Goal: Information Seeking & Learning: Learn about a topic

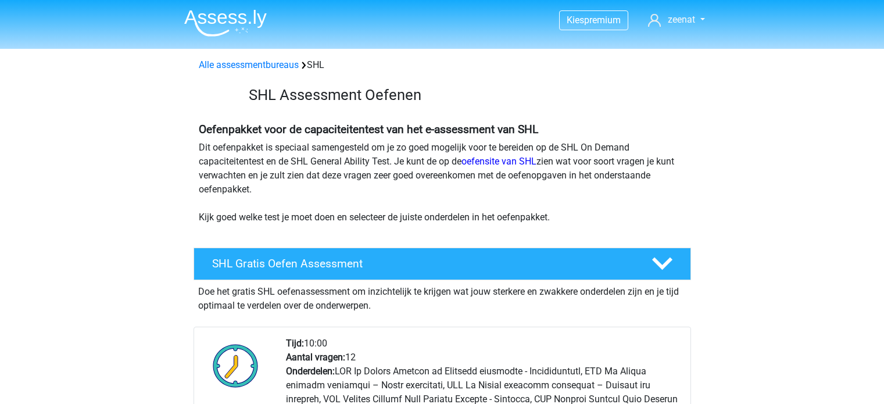
scroll to position [1062, 0]
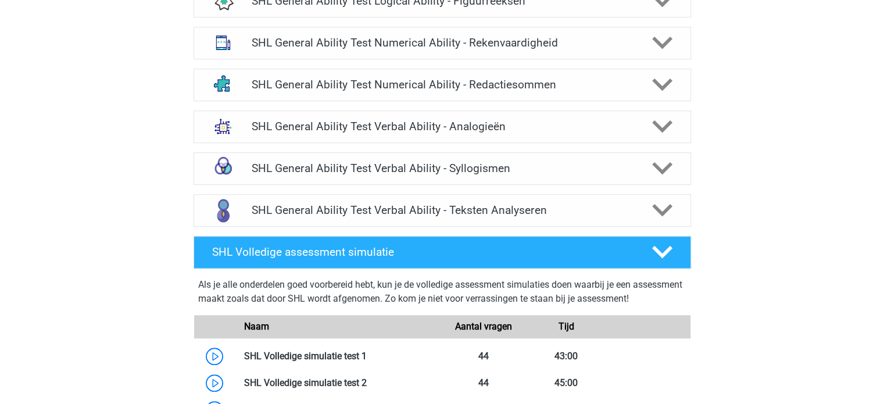
click at [783, 106] on div "Kies premium zeenat [EMAIL_ADDRESS][DOMAIN_NAME]" at bounding box center [442, 15] width 884 height 2154
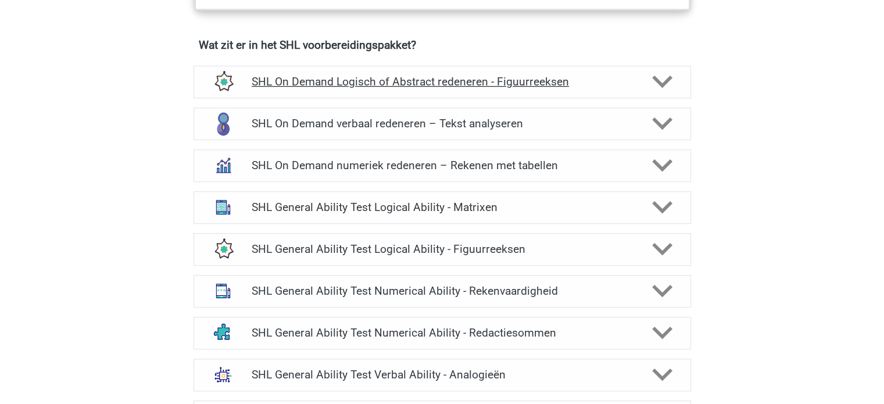
scroll to position [815, 0]
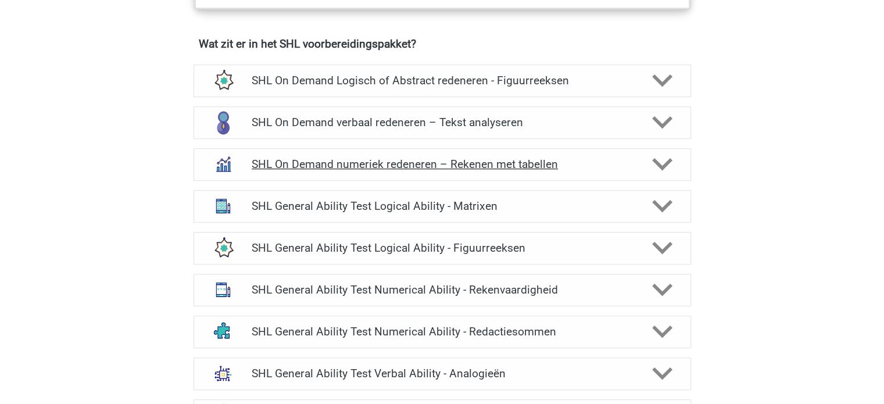
click at [667, 167] on icon at bounding box center [662, 164] width 20 height 20
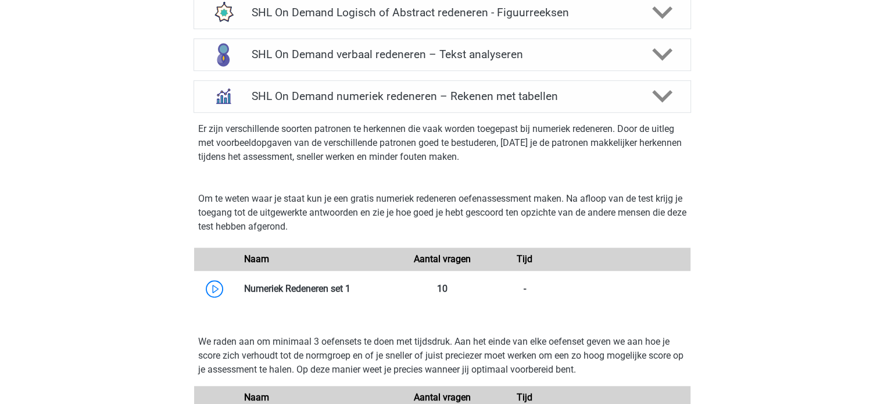
scroll to position [886, 0]
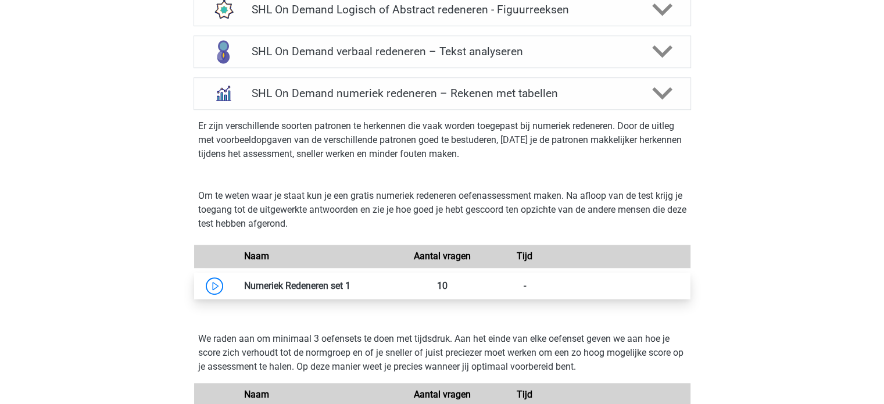
click at [351, 281] on link at bounding box center [351, 285] width 0 height 11
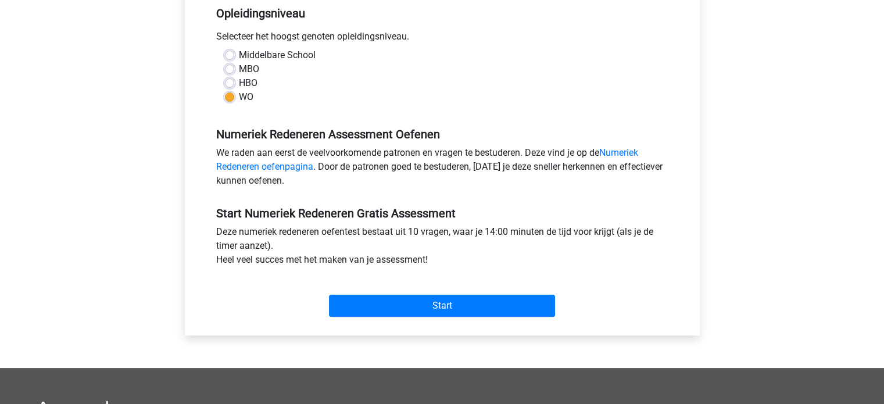
scroll to position [246, 0]
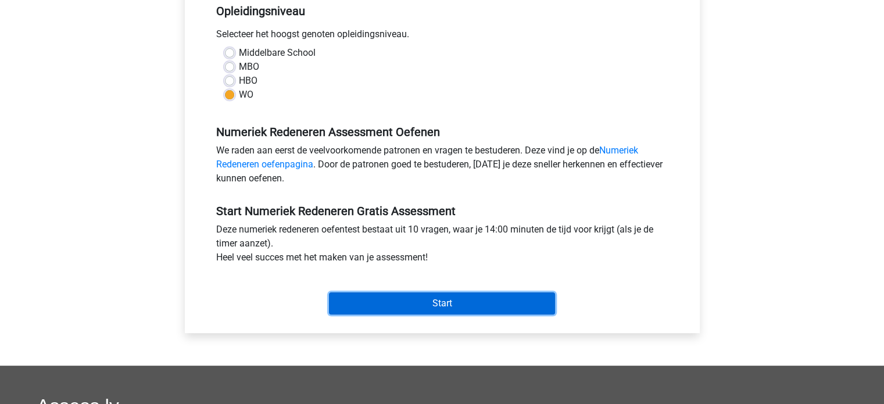
click at [432, 304] on input "Start" at bounding box center [442, 303] width 226 height 22
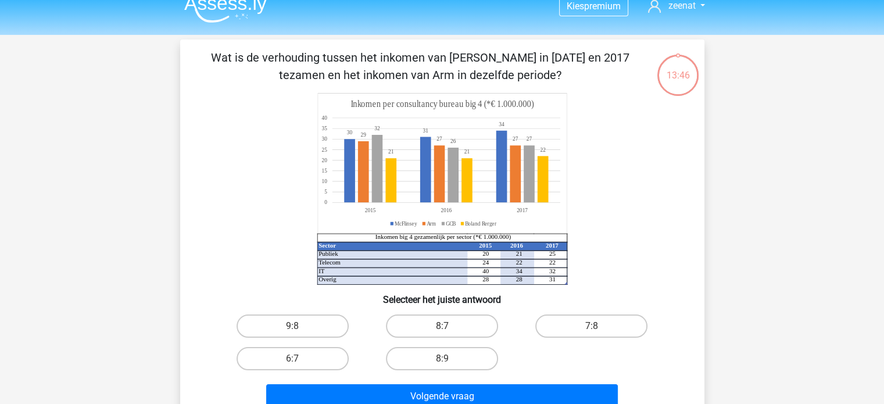
scroll to position [19, 0]
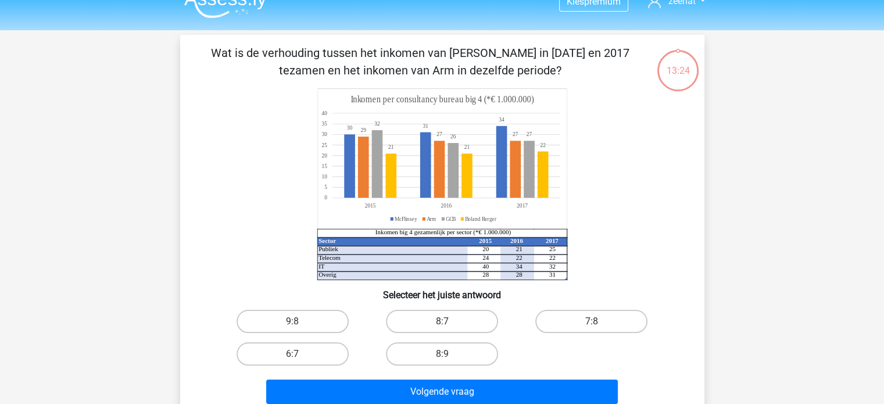
click at [346, 133] on icon at bounding box center [441, 159] width 249 height 140
click at [346, 134] on icon at bounding box center [441, 159] width 249 height 140
click at [609, 156] on icon "Sector 2015 2016 2017 Publiek 20 21 25 Telecom 24 22 22 IT 40 34 32 Overig 28 2…" at bounding box center [442, 184] width 468 height 192
click at [471, 326] on label "8:7" at bounding box center [442, 321] width 112 height 23
click at [449, 326] on input "8:7" at bounding box center [446, 325] width 8 height 8
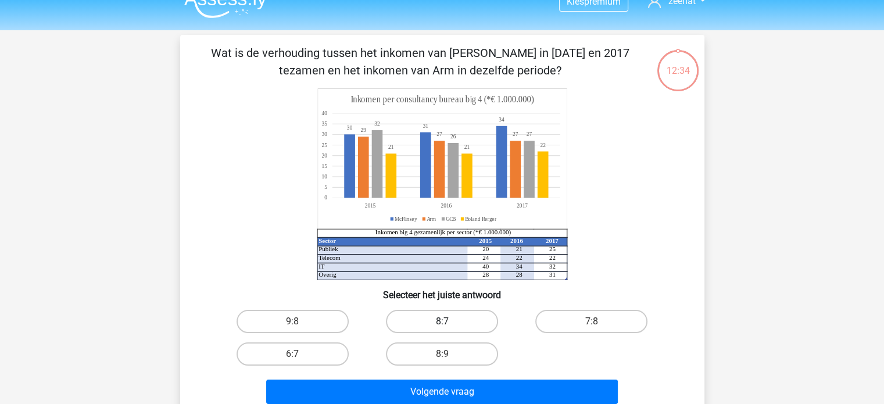
radio input "true"
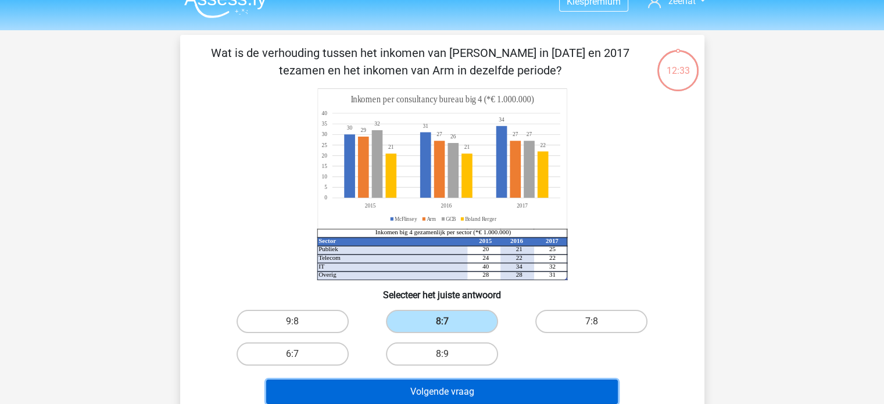
click at [503, 389] on button "Volgende vraag" at bounding box center [442, 392] width 352 height 24
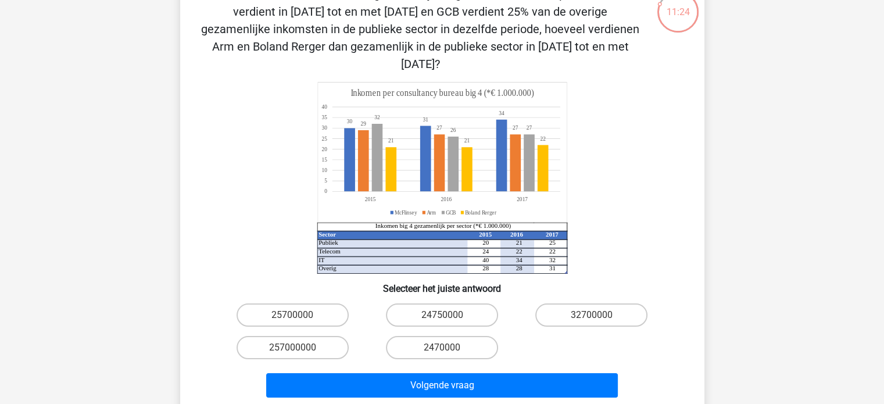
scroll to position [78, 0]
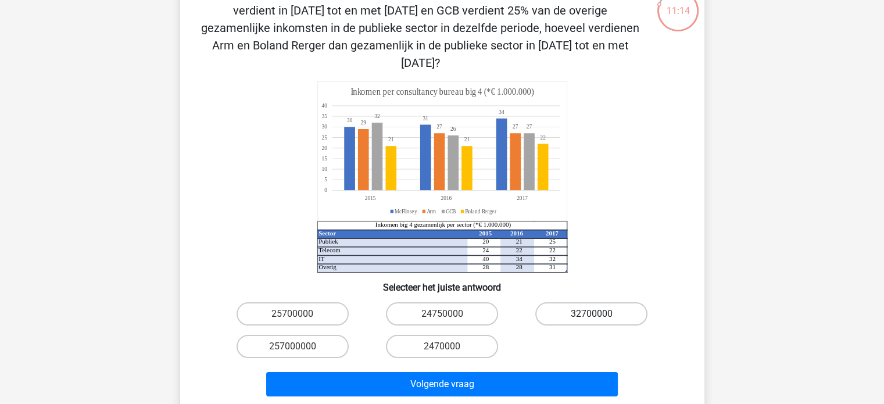
click at [564, 302] on label "32700000" at bounding box center [591, 313] width 112 height 23
click at [592, 314] on input "32700000" at bounding box center [596, 318] width 8 height 8
radio input "true"
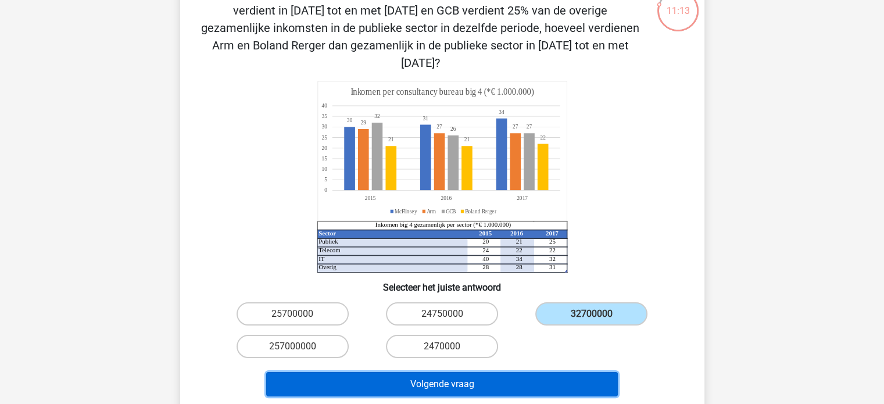
click at [512, 372] on button "Volgende vraag" at bounding box center [442, 384] width 352 height 24
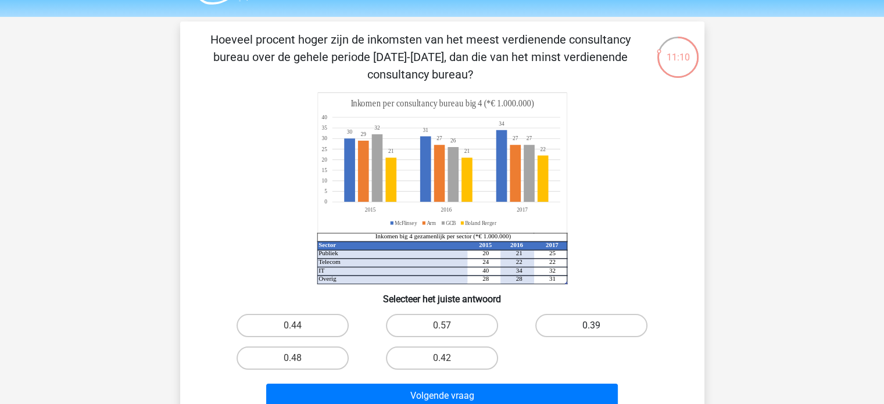
scroll to position [25, 0]
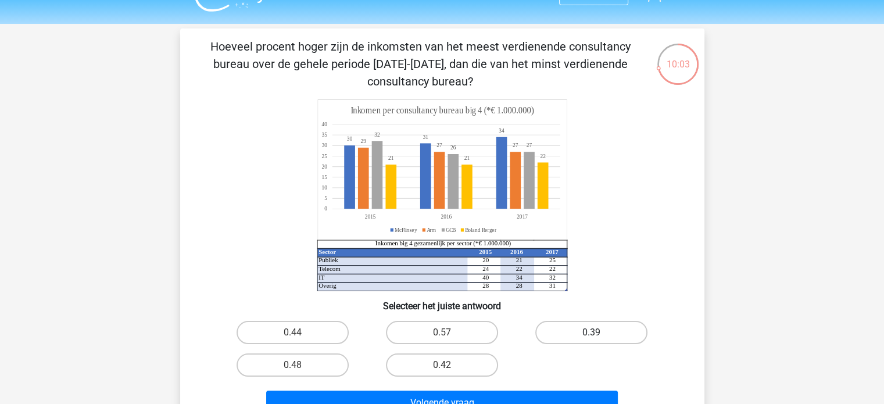
click at [581, 338] on label "0.39" at bounding box center [591, 332] width 112 height 23
click at [592, 338] on input "0.39" at bounding box center [596, 336] width 8 height 8
radio input "true"
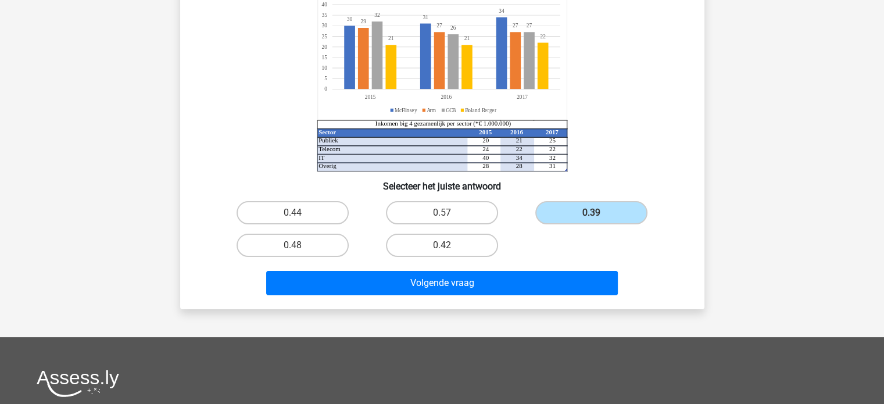
scroll to position [158, 0]
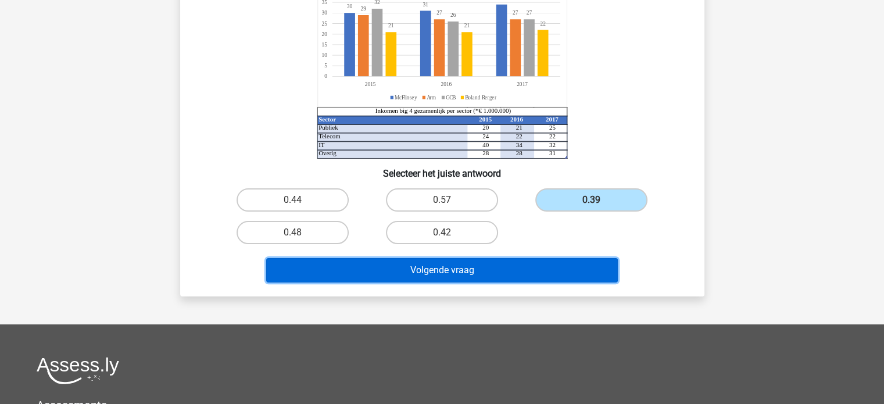
click at [562, 270] on button "Volgende vraag" at bounding box center [442, 270] width 352 height 24
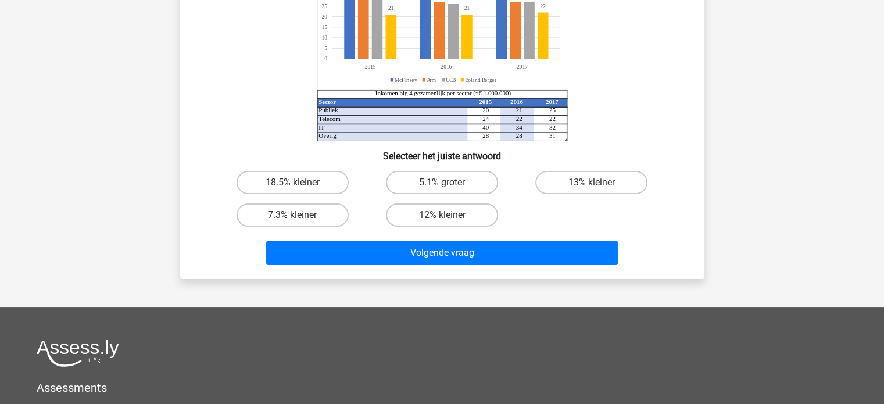
scroll to position [53, 0]
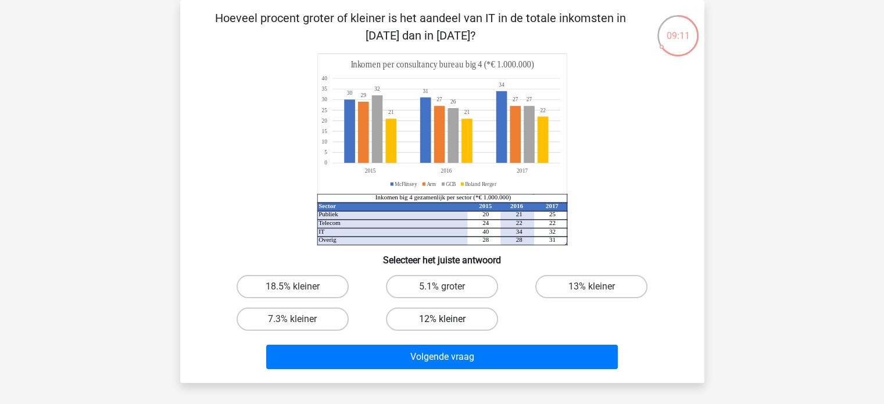
click at [476, 323] on label "12% kleiner" at bounding box center [442, 318] width 112 height 23
click at [449, 323] on input "12% kleiner" at bounding box center [446, 323] width 8 height 8
radio input "true"
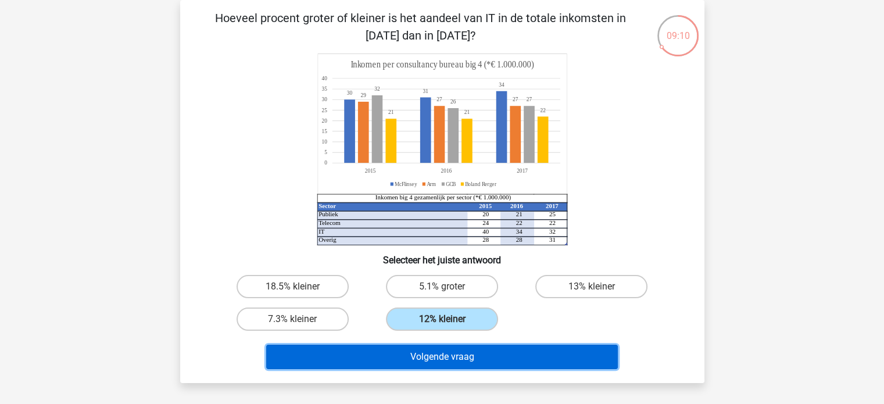
click at [512, 353] on button "Volgende vraag" at bounding box center [442, 357] width 352 height 24
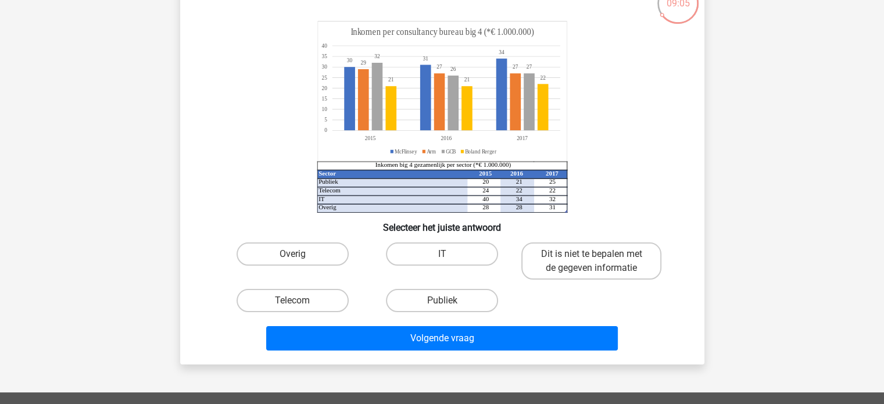
scroll to position [51, 0]
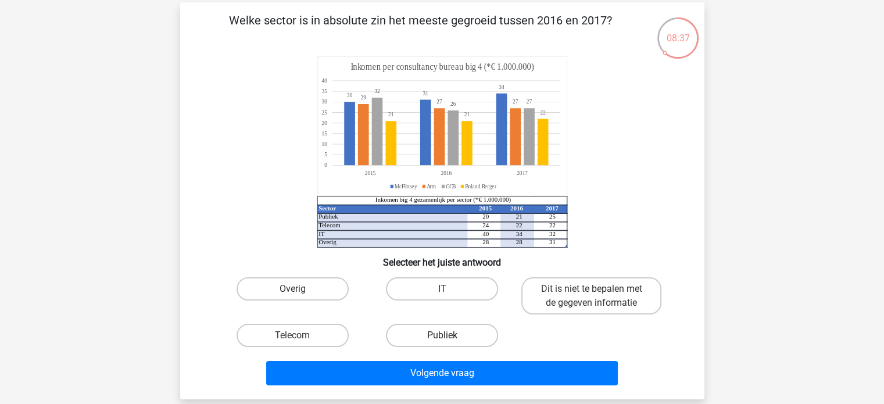
click at [450, 334] on label "Publiek" at bounding box center [442, 335] width 112 height 23
click at [449, 335] on input "Publiek" at bounding box center [446, 339] width 8 height 8
radio input "true"
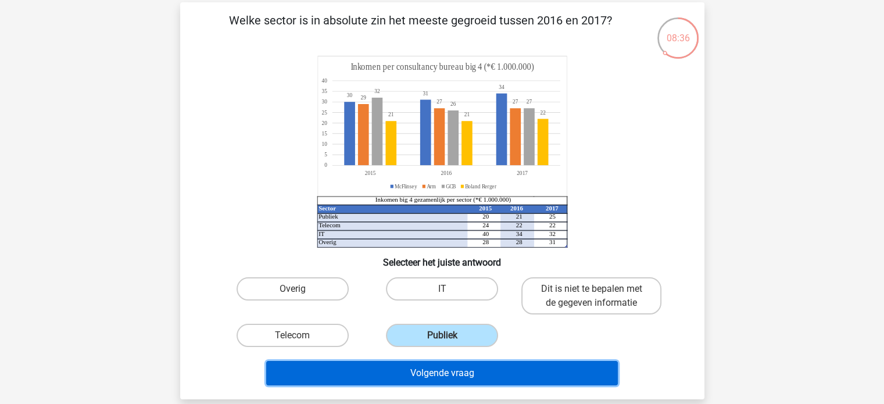
click at [453, 376] on button "Volgende vraag" at bounding box center [442, 373] width 352 height 24
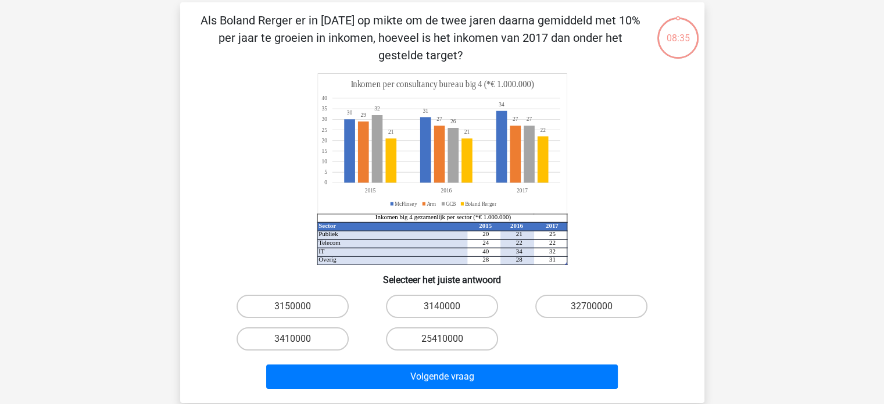
scroll to position [53, 0]
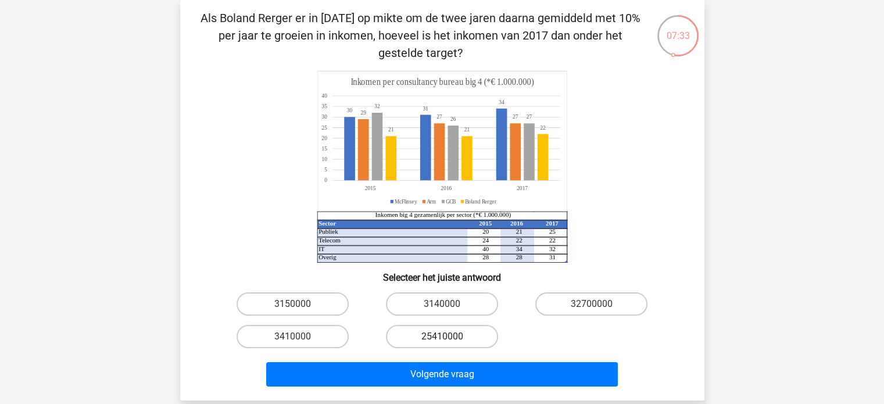
click at [417, 338] on label "25410000" at bounding box center [442, 336] width 112 height 23
click at [442, 338] on input "25410000" at bounding box center [446, 341] width 8 height 8
radio input "true"
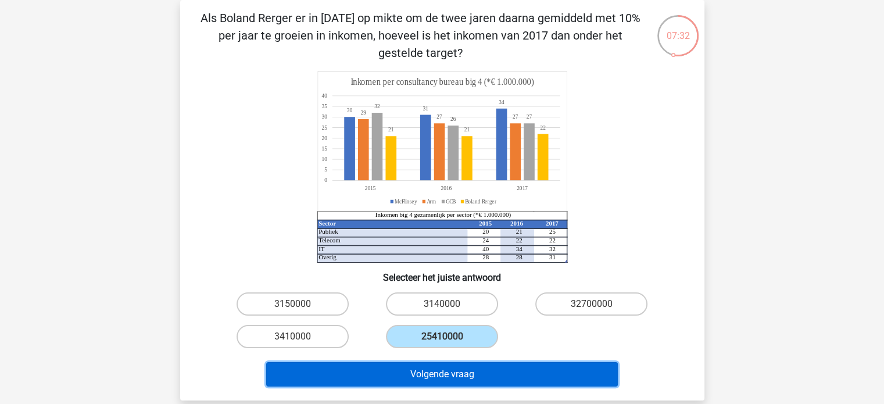
click at [421, 367] on button "Volgende vraag" at bounding box center [442, 374] width 352 height 24
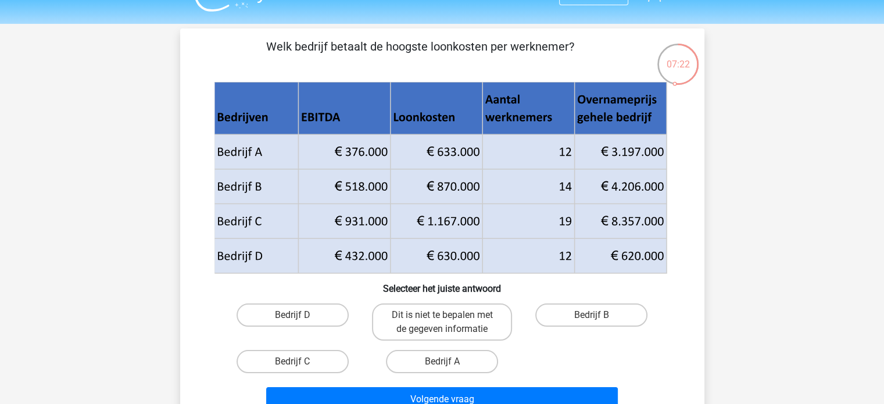
scroll to position [26, 0]
click at [616, 309] on label "Bedrijf B" at bounding box center [591, 314] width 112 height 23
click at [599, 314] on input "Bedrijf B" at bounding box center [596, 318] width 8 height 8
radio input "true"
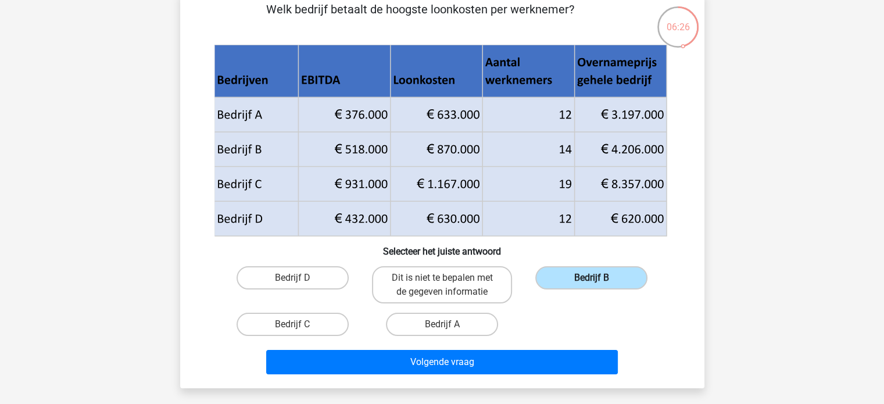
scroll to position [85, 0]
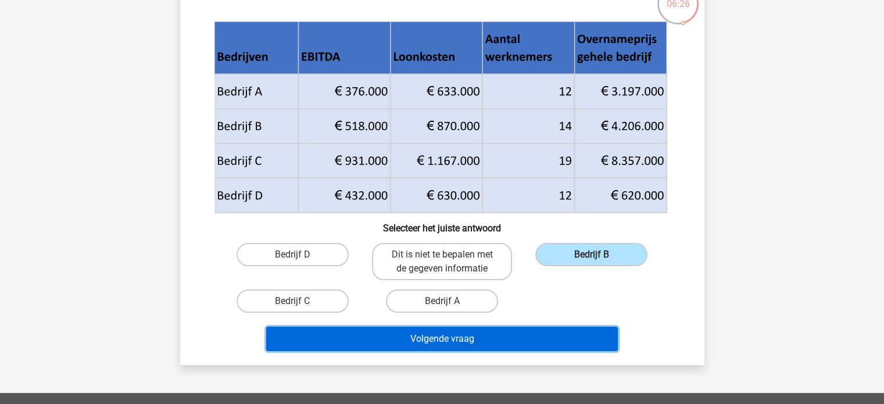
click at [549, 343] on button "Volgende vraag" at bounding box center [442, 339] width 352 height 24
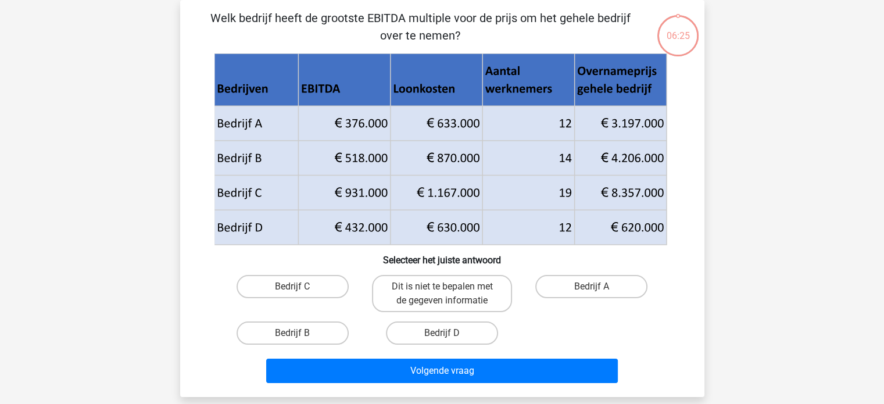
scroll to position [53, 0]
click at [327, 287] on label "Bedrijf C" at bounding box center [293, 286] width 112 height 23
click at [300, 287] on input "Bedrijf C" at bounding box center [296, 291] width 8 height 8
radio input "true"
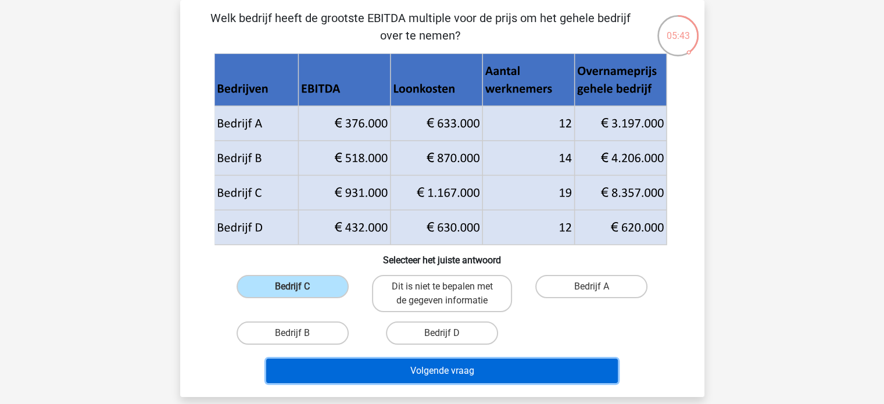
click at [405, 372] on button "Volgende vraag" at bounding box center [442, 371] width 352 height 24
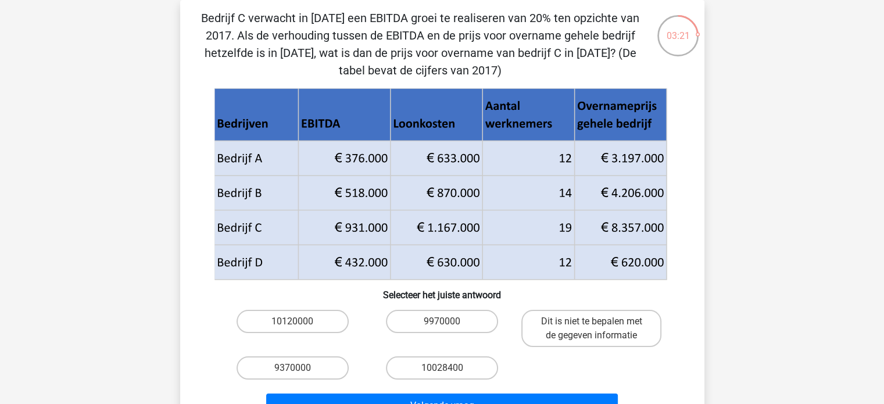
click at [319, 309] on div "10120000" at bounding box center [292, 328] width 149 height 47
click at [321, 316] on label "10120000" at bounding box center [293, 321] width 112 height 23
click at [300, 321] on input "10120000" at bounding box center [296, 325] width 8 height 8
radio input "true"
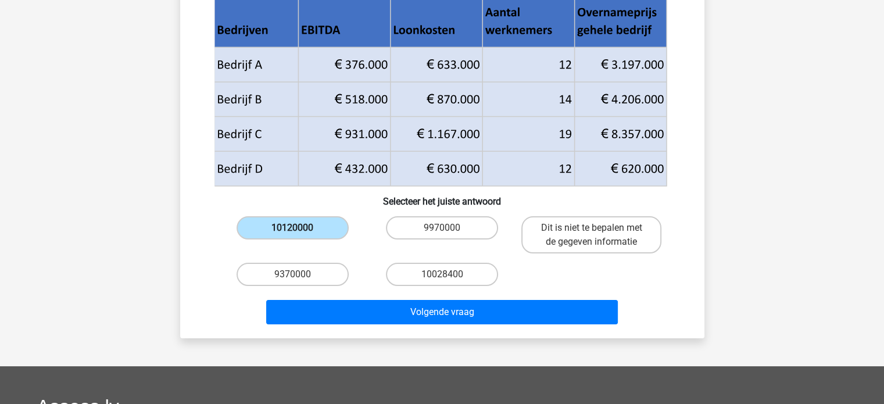
scroll to position [157, 0]
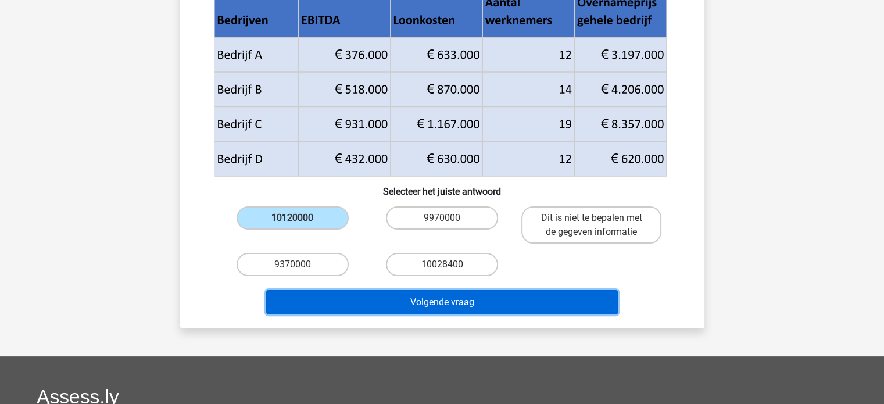
click at [365, 304] on button "Volgende vraag" at bounding box center [442, 302] width 352 height 24
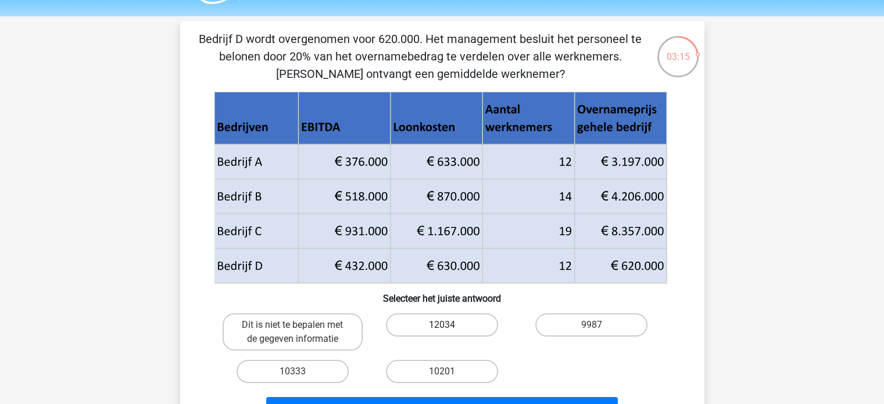
scroll to position [36, 0]
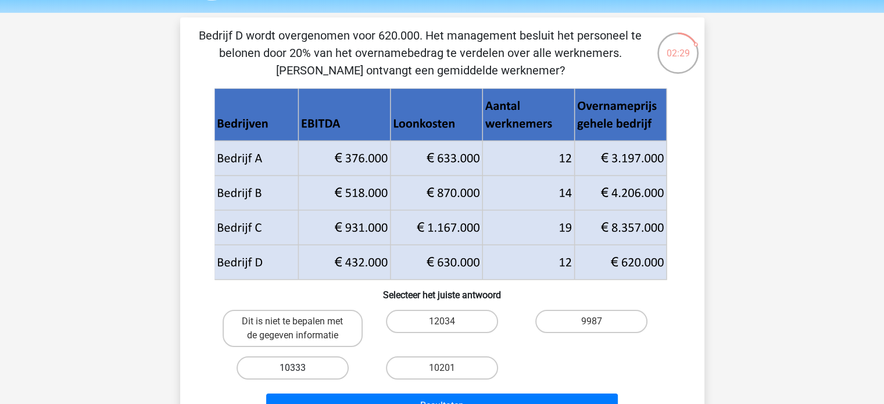
click at [324, 362] on label "10333" at bounding box center [293, 367] width 112 height 23
click at [300, 368] on input "10333" at bounding box center [296, 372] width 8 height 8
radio input "true"
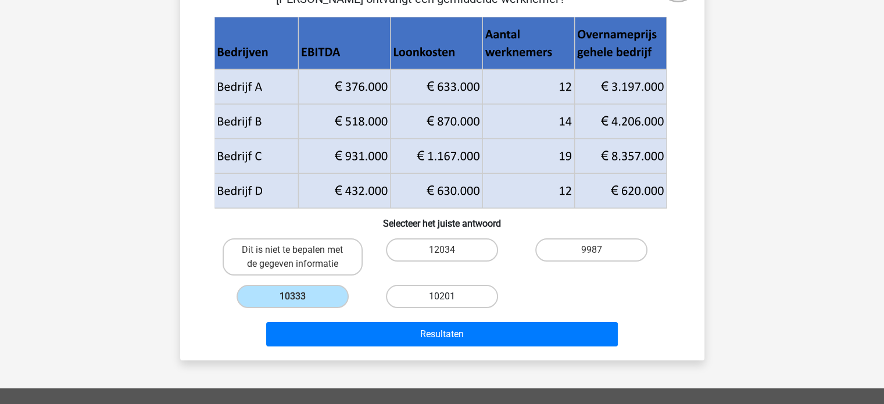
scroll to position [108, 0]
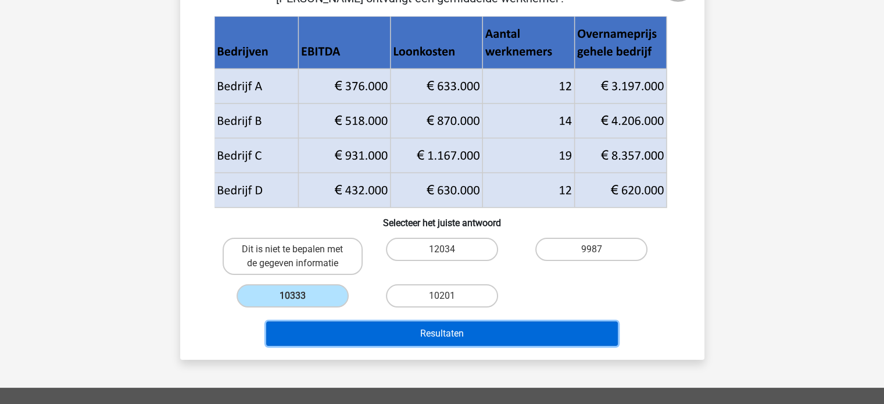
click at [459, 330] on button "Resultaten" at bounding box center [442, 333] width 352 height 24
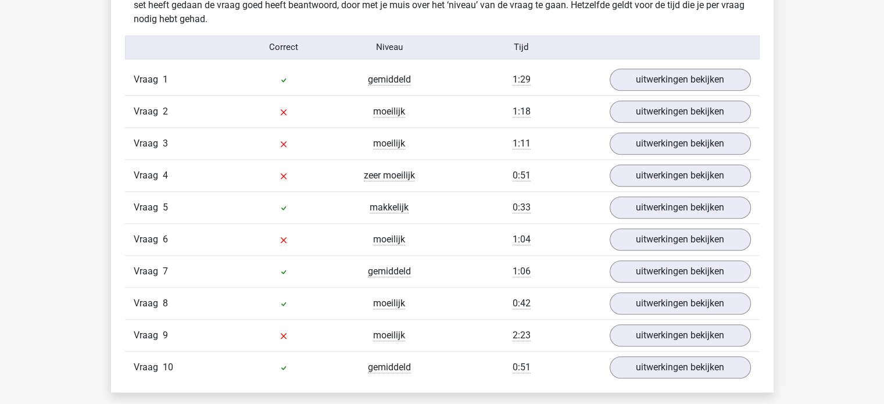
scroll to position [947, 0]
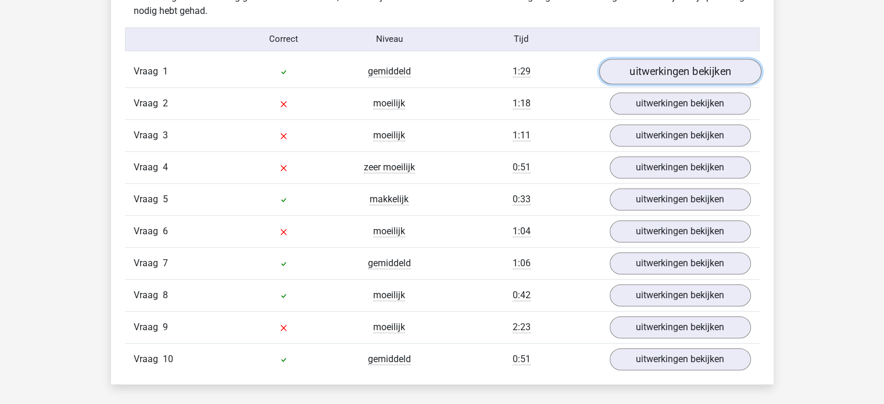
click at [700, 70] on link "uitwerkingen bekijken" at bounding box center [680, 72] width 162 height 26
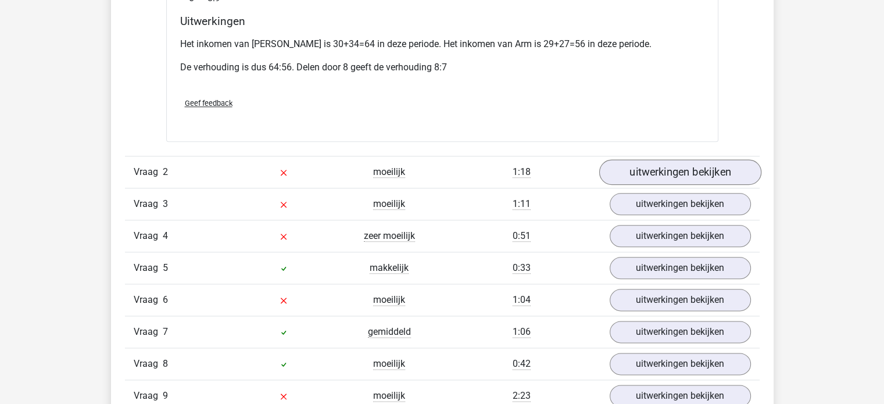
scroll to position [1357, 0]
click at [707, 159] on link "uitwerkingen bekijken" at bounding box center [680, 172] width 162 height 26
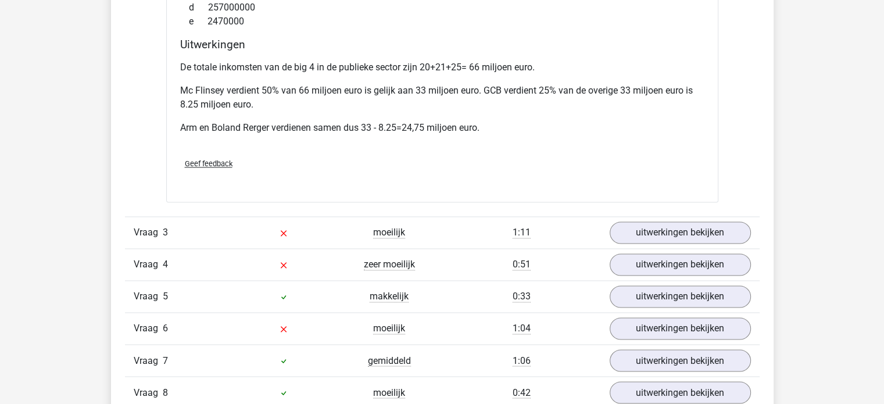
scroll to position [1858, 0]
click at [727, 219] on link "uitwerkingen bekijken" at bounding box center [680, 232] width 162 height 26
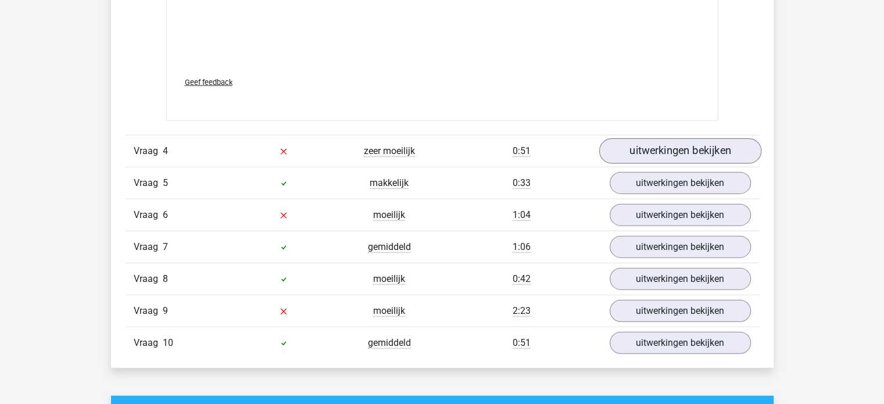
scroll to position [2752, 0]
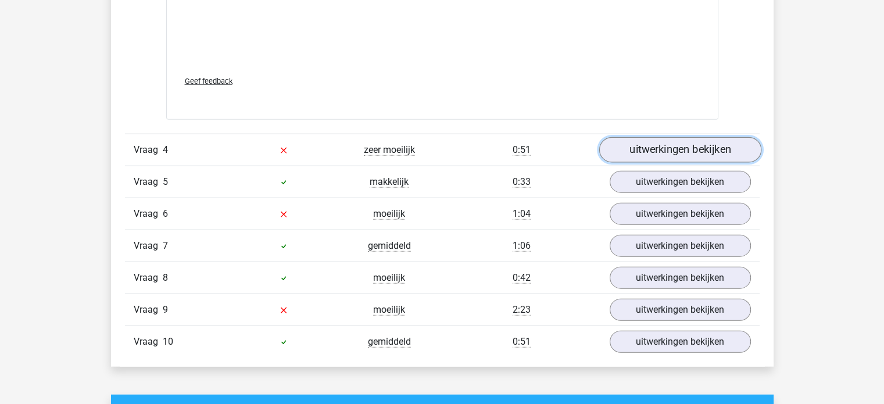
click at [710, 138] on link "uitwerkingen bekijken" at bounding box center [680, 151] width 162 height 26
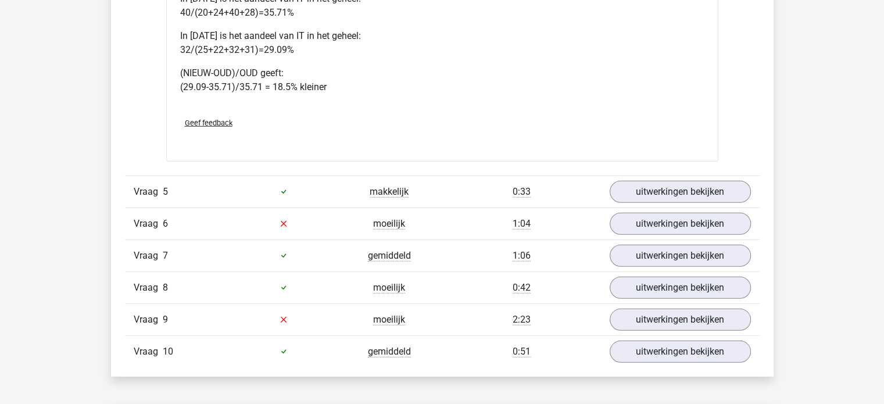
scroll to position [3277, 0]
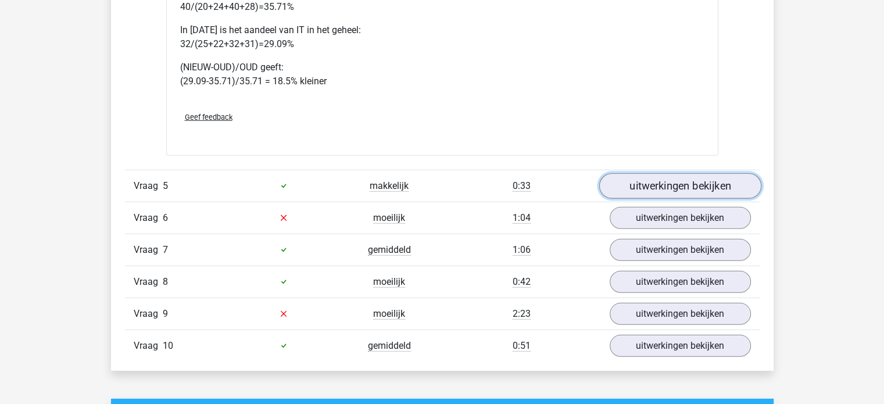
click at [688, 176] on link "uitwerkingen bekijken" at bounding box center [680, 186] width 162 height 26
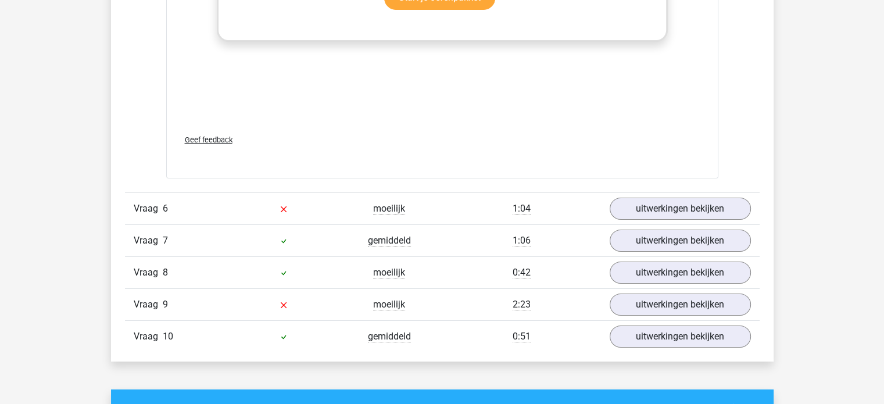
scroll to position [4054, 0]
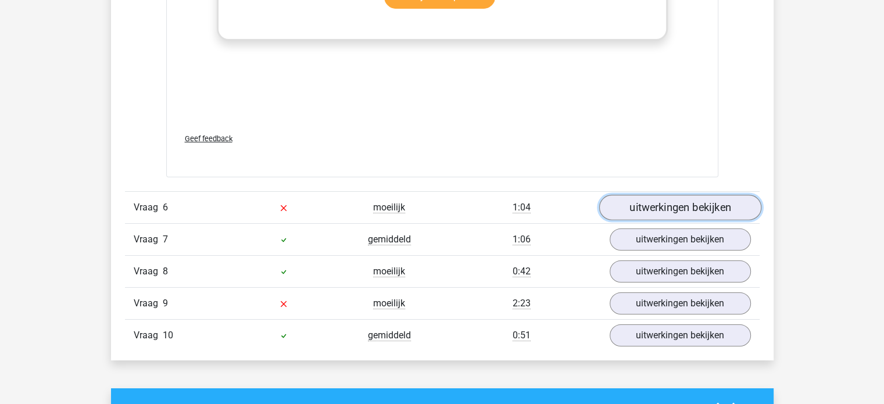
click at [660, 195] on link "uitwerkingen bekijken" at bounding box center [680, 208] width 162 height 26
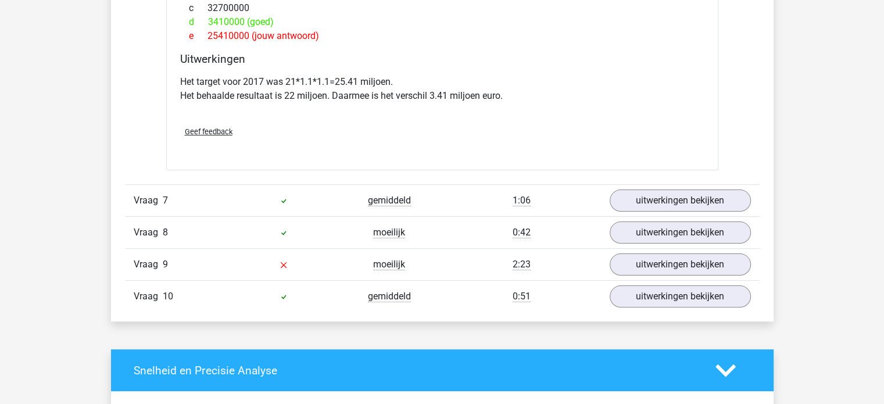
scroll to position [4564, 0]
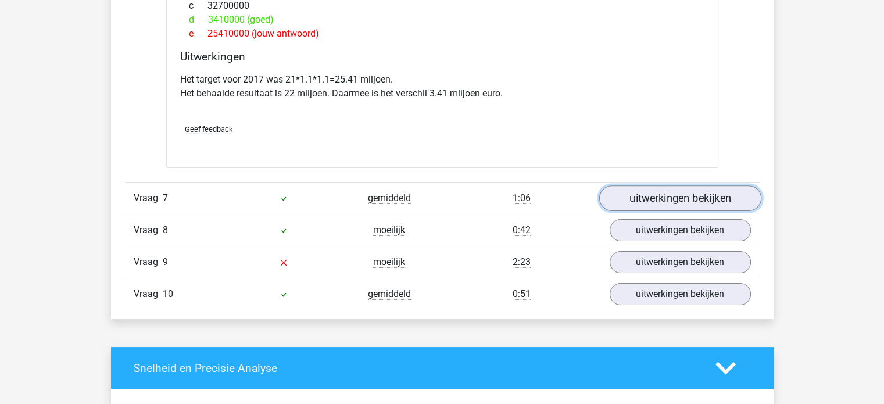
click at [703, 185] on link "uitwerkingen bekijken" at bounding box center [680, 198] width 162 height 26
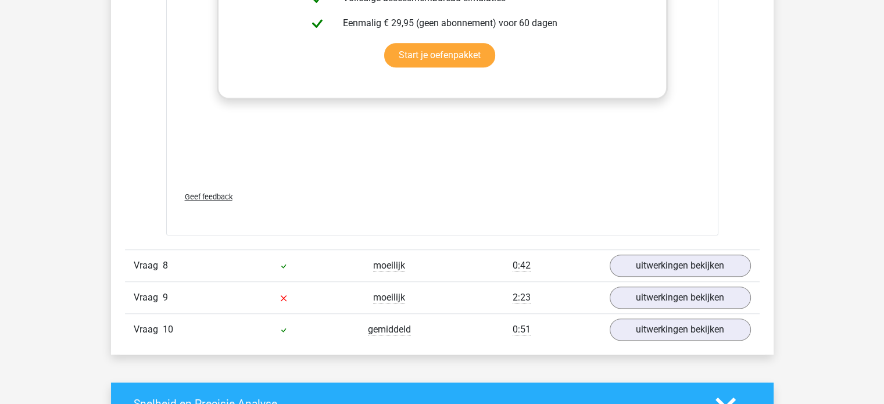
scroll to position [5296, 0]
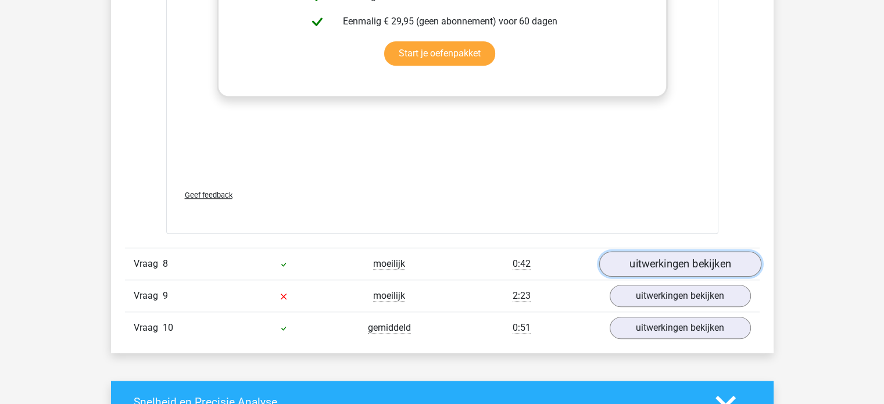
click at [689, 251] on link "uitwerkingen bekijken" at bounding box center [680, 264] width 162 height 26
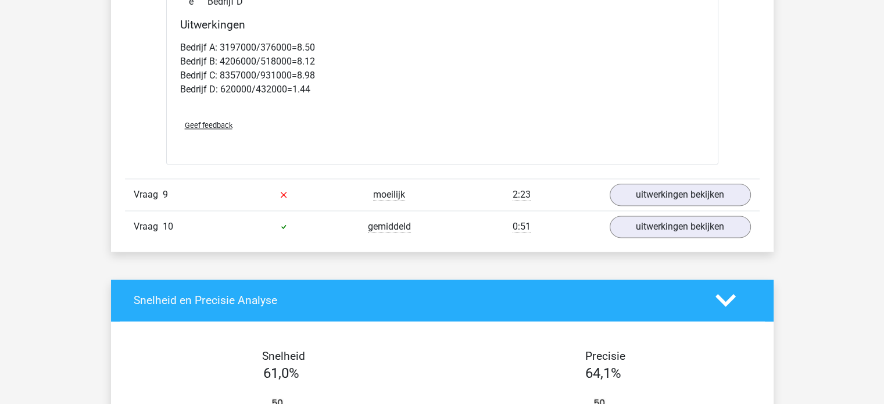
scroll to position [5887, 0]
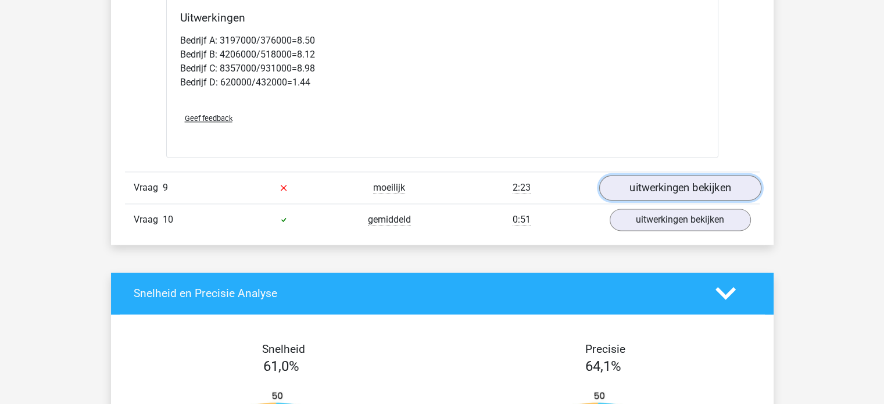
click at [695, 175] on link "uitwerkingen bekijken" at bounding box center [680, 188] width 162 height 26
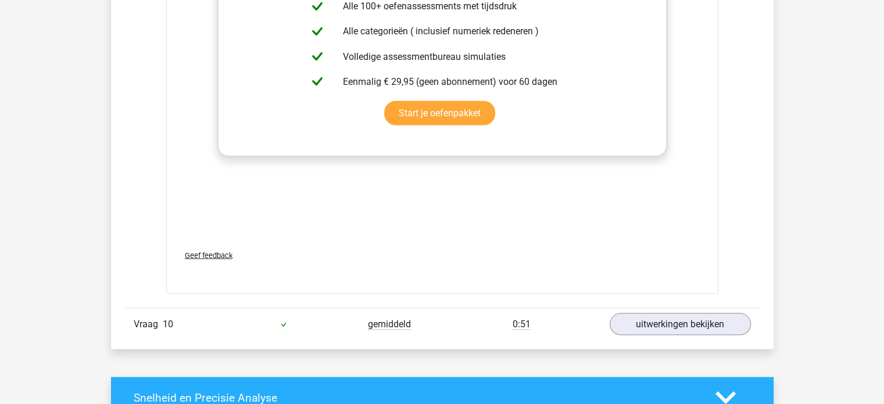
scroll to position [6629, 0]
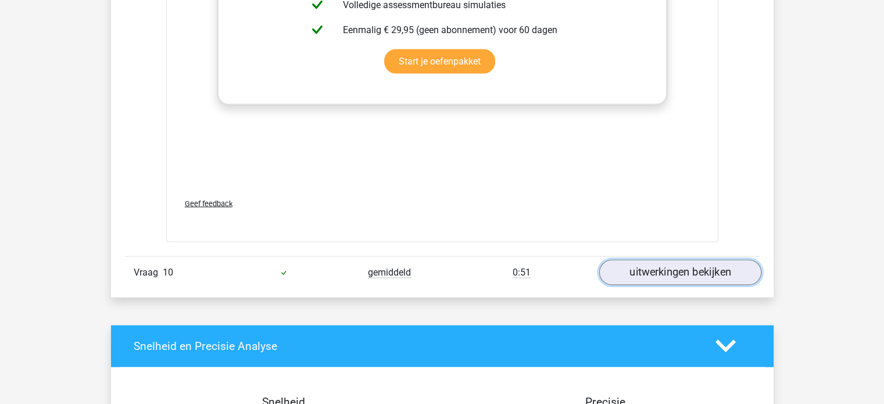
click at [696, 259] on link "uitwerkingen bekijken" at bounding box center [680, 272] width 162 height 26
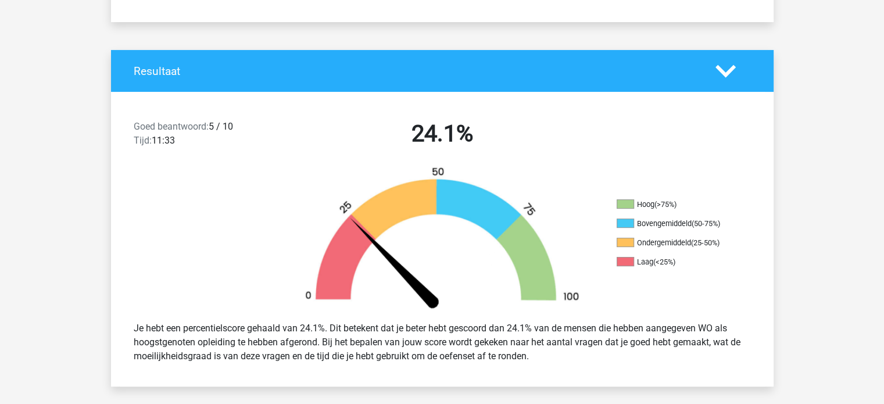
scroll to position [0, 0]
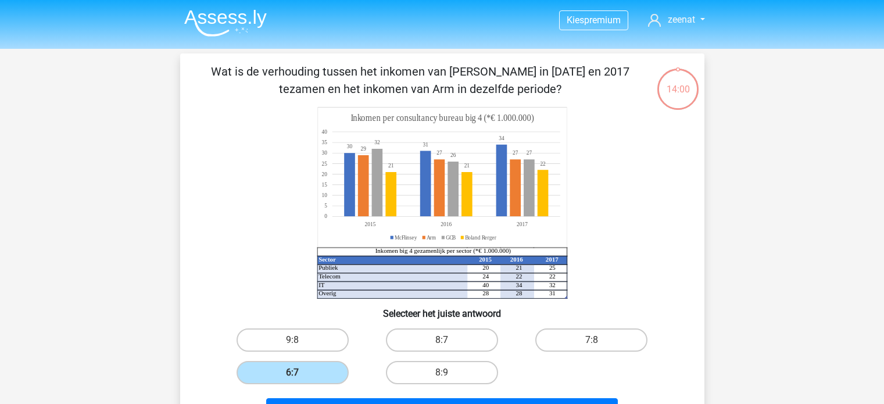
scroll to position [108, 0]
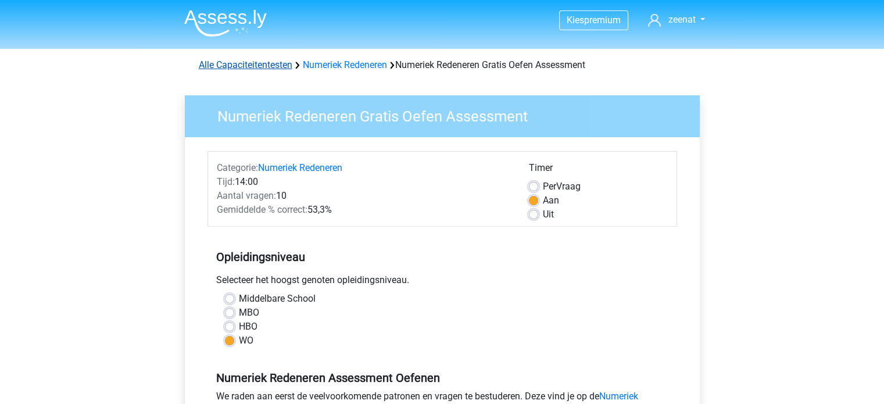
click at [278, 63] on link "Alle Capaciteitentesten" at bounding box center [246, 64] width 94 height 11
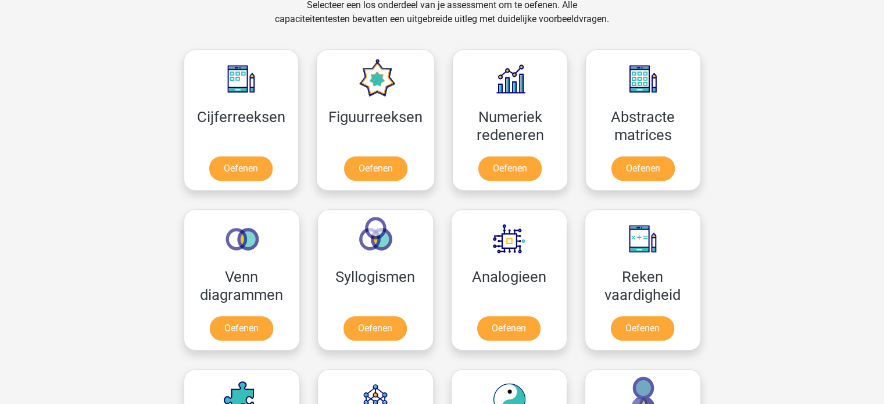
scroll to position [481, 0]
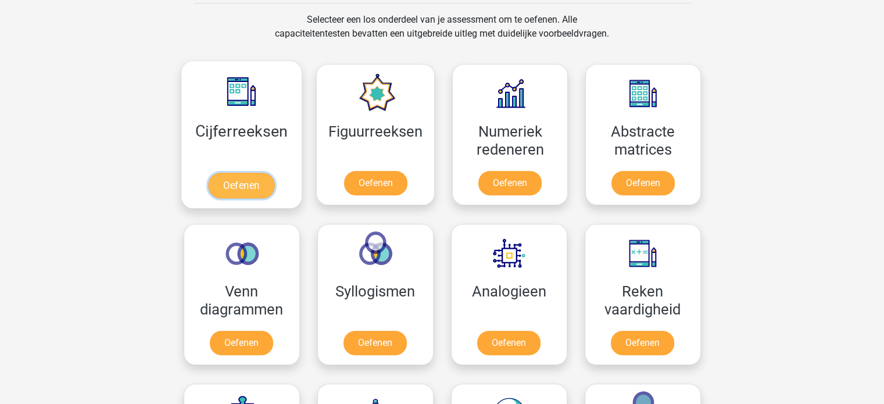
click at [272, 187] on link "Oefenen" at bounding box center [241, 186] width 66 height 26
